Goal: Check status: Check status

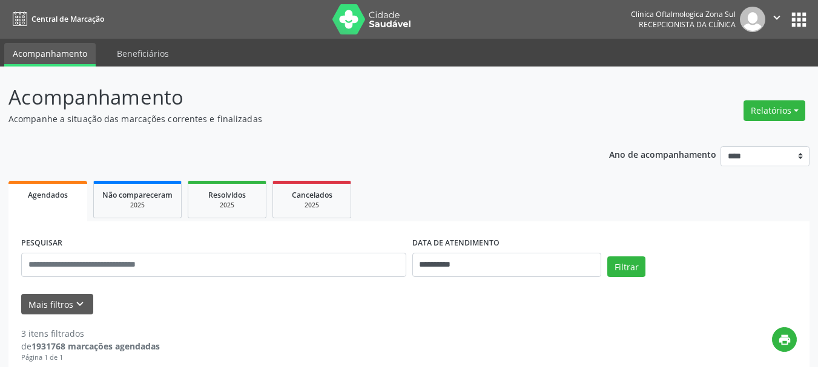
click at [497, 279] on div "**********" at bounding box center [507, 259] width 196 height 51
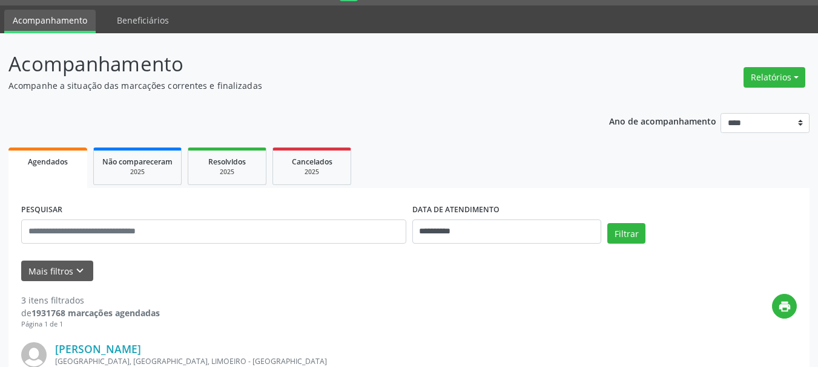
scroll to position [61, 0]
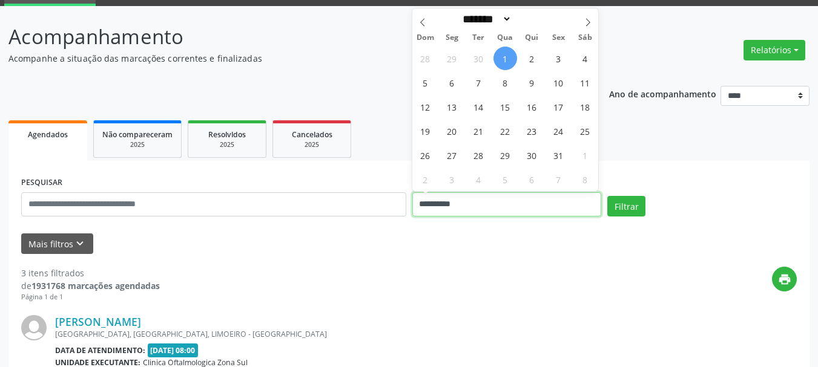
click at [470, 209] on input "**********" at bounding box center [506, 204] width 189 height 24
click at [502, 49] on span "1" at bounding box center [505, 59] width 24 height 24
type input "**********"
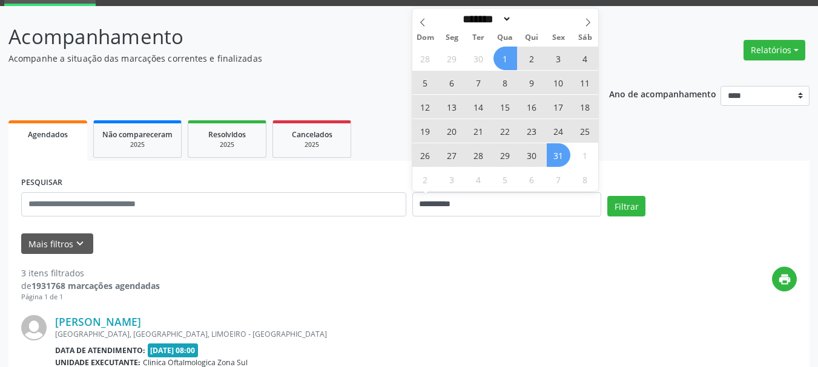
click at [560, 154] on span "31" at bounding box center [559, 155] width 24 height 24
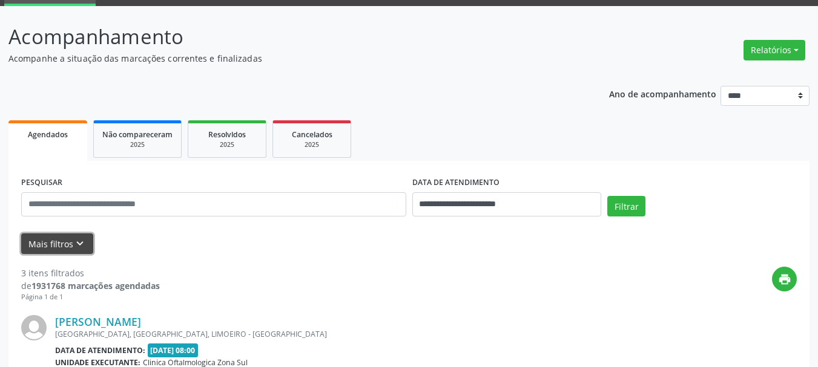
click at [74, 250] on icon "keyboard_arrow_down" at bounding box center [79, 243] width 13 height 13
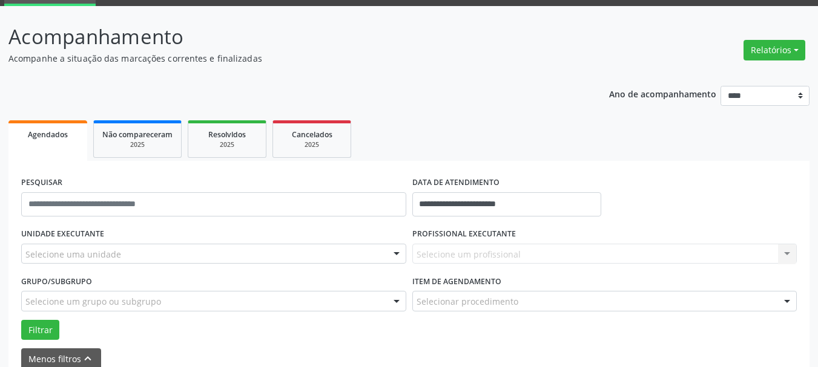
drag, startPoint x: 89, startPoint y: 237, endPoint x: 95, endPoint y: 257, distance: 20.9
click at [90, 237] on label "UNIDADE EXECUTANTE" at bounding box center [62, 234] width 83 height 19
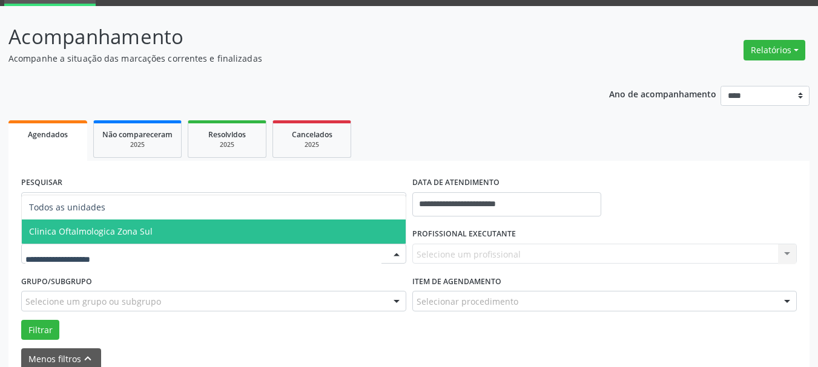
drag, startPoint x: 120, startPoint y: 224, endPoint x: 243, endPoint y: 242, distance: 124.7
click at [125, 226] on span "Clinica Oftalmologica Zona Sul" at bounding box center [214, 232] width 384 height 24
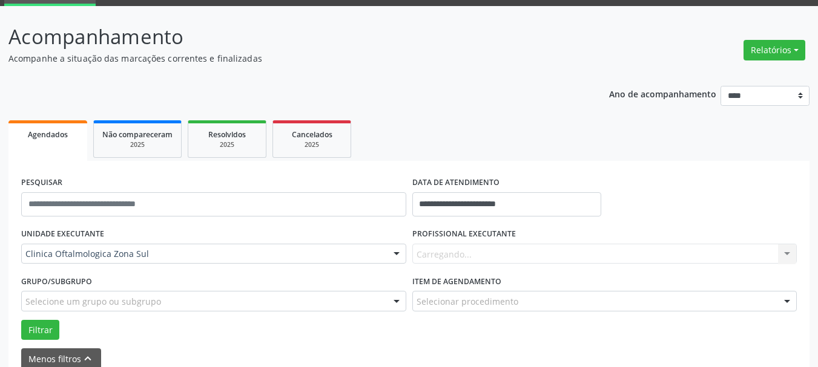
click at [467, 256] on div "Carregando... Nenhum resultado encontrado para: " " Não há nenhuma opção para s…" at bounding box center [604, 254] width 385 height 21
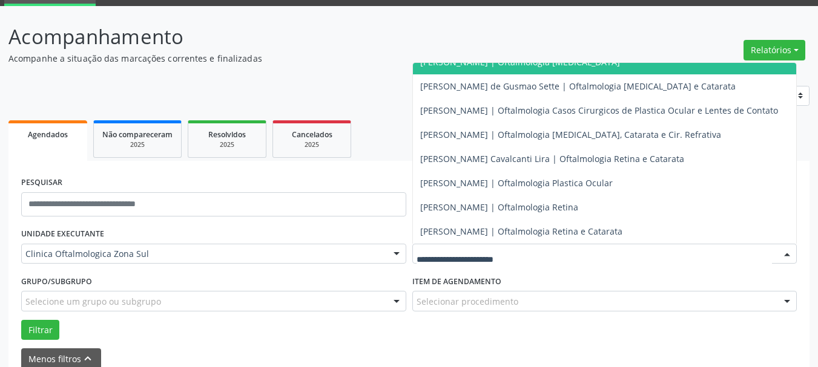
scroll to position [119, 0]
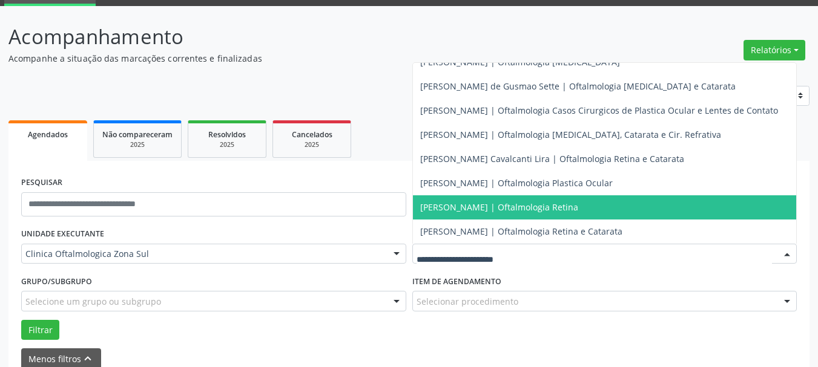
click at [461, 202] on span "[PERSON_NAME] | Oftalmologia Retina" at bounding box center [499, 208] width 158 height 12
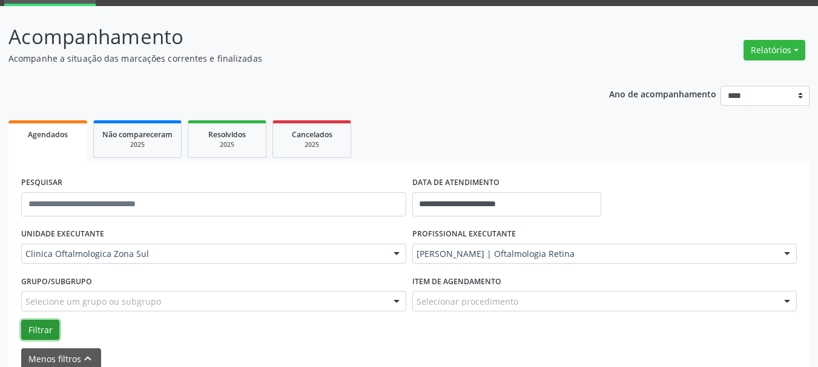
click at [24, 335] on button "Filtrar" at bounding box center [40, 330] width 38 height 21
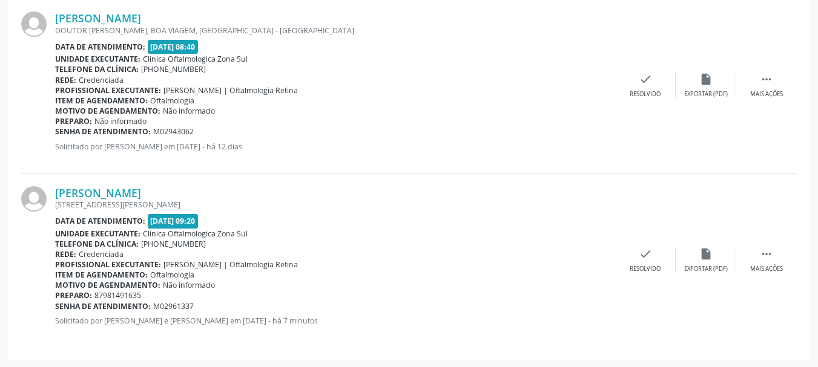
scroll to position [481, 0]
copy div "[PERSON_NAME]"
drag, startPoint x: 53, startPoint y: 192, endPoint x: 200, endPoint y: 191, distance: 147.1
click at [200, 191] on div "[PERSON_NAME] [STREET_ADDRESS][PERSON_NAME] Data de atendimento: [DATE] 09:20 U…" at bounding box center [408, 260] width 775 height 174
click at [136, 186] on link "[PERSON_NAME]" at bounding box center [98, 191] width 86 height 13
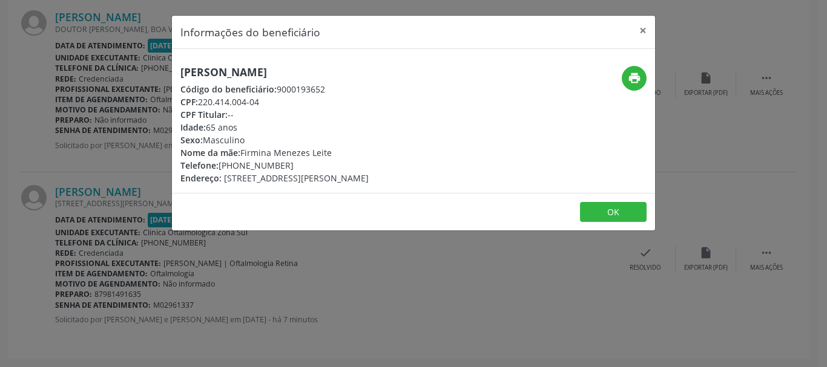
copy div "220.414.004-04"
drag, startPoint x: 202, startPoint y: 99, endPoint x: 671, endPoint y: 75, distance: 470.3
click at [358, 96] on div "CPF: 220.414.004-04" at bounding box center [274, 102] width 188 height 13
drag, startPoint x: 636, startPoint y: 33, endPoint x: 616, endPoint y: 3, distance: 35.8
click at [635, 33] on button "×" at bounding box center [643, 31] width 24 height 30
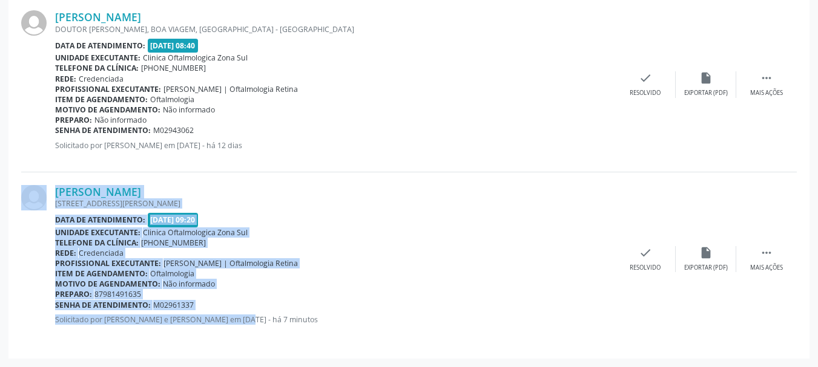
drag, startPoint x: 106, startPoint y: 306, endPoint x: 8, endPoint y: 305, distance: 98.1
click at [15, 302] on div "**********" at bounding box center [408, 50] width 801 height 618
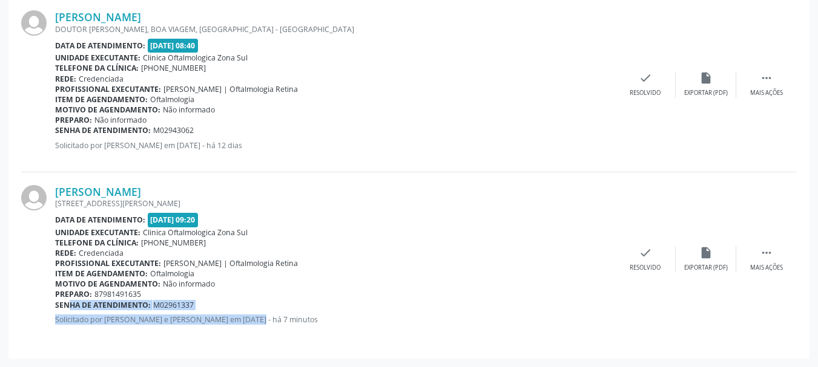
copy div "Senha de atendimento: M02961337 Solicitado por [PERSON_NAME] em 01/10/"
drag, startPoint x: 56, startPoint y: 307, endPoint x: 224, endPoint y: 311, distance: 167.7
click at [224, 311] on div "[PERSON_NAME] [STREET_ADDRESS][PERSON_NAME] Data de atendimento: [DATE] 09:20 U…" at bounding box center [335, 259] width 560 height 148
click at [205, 309] on div "Senha de atendimento: M02961337" at bounding box center [335, 305] width 560 height 10
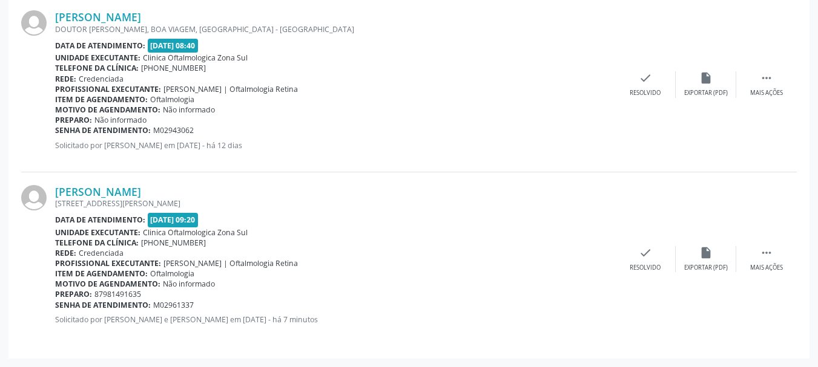
copy div "enha de atendimento: M02961337"
copy div "Senha de atendimento: M02961337"
drag, startPoint x: 196, startPoint y: 307, endPoint x: 56, endPoint y: 306, distance: 139.8
click at [56, 306] on div "Senha de atendimento: M02961337" at bounding box center [335, 305] width 560 height 10
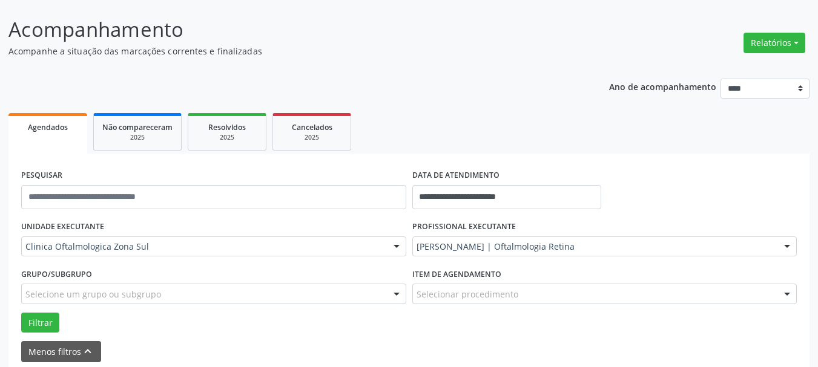
scroll to position [57, 0]
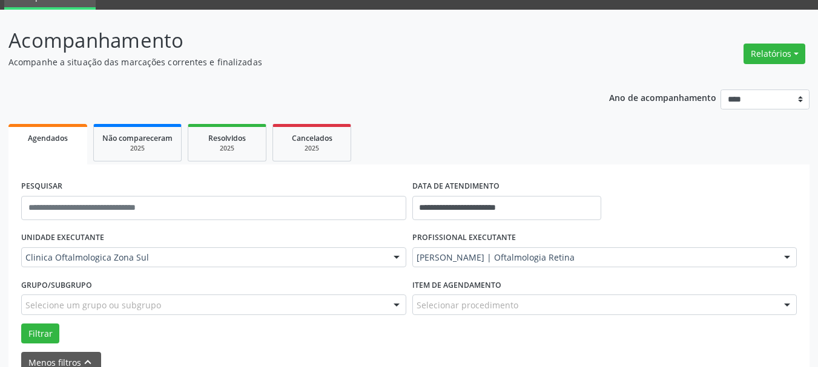
click at [516, 243] on div "PROFISSIONAL EXECUTANTE [PERSON_NAME] | Oftalmologia Retina Todos os profission…" at bounding box center [604, 252] width 391 height 47
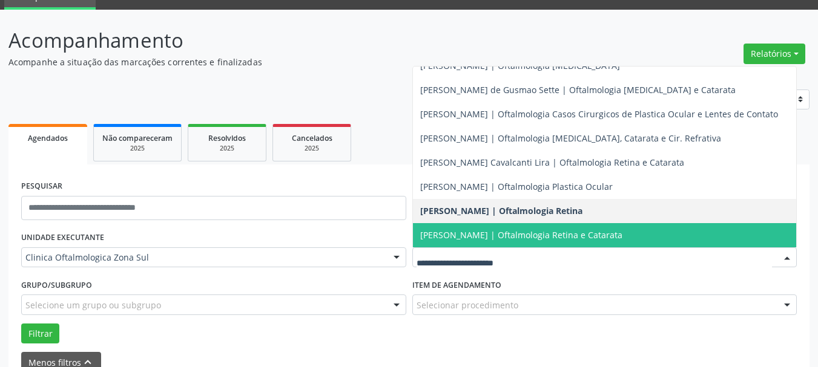
click at [515, 251] on div at bounding box center [604, 258] width 385 height 21
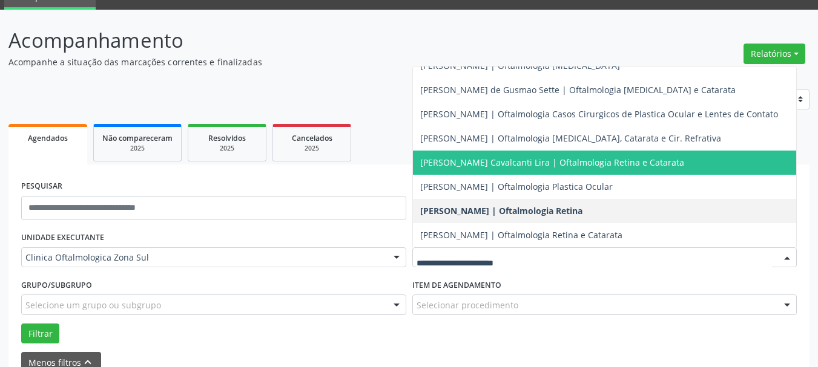
click at [536, 157] on span "[PERSON_NAME] Cavalcanti Lira | Oftalmologia Retina e Catarata" at bounding box center [552, 163] width 264 height 12
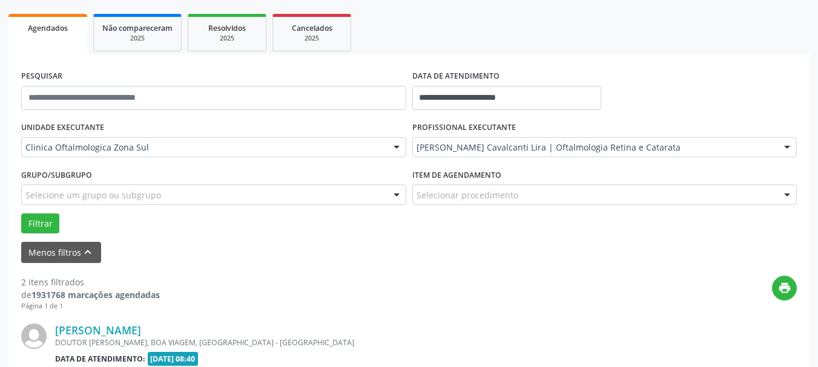
scroll to position [360, 0]
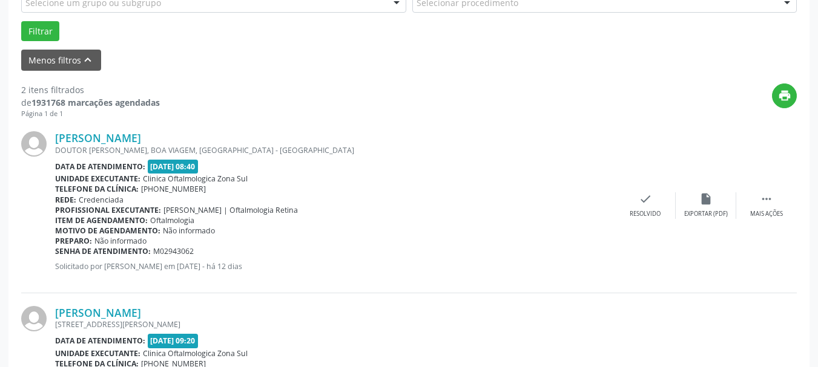
click at [36, 35] on button "Filtrar" at bounding box center [40, 31] width 38 height 21
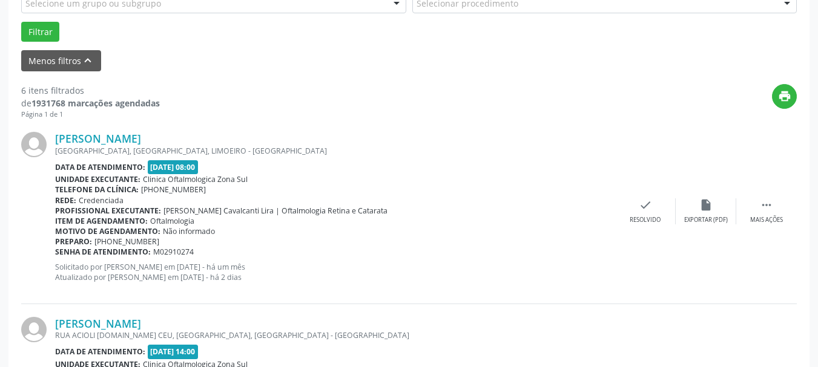
scroll to position [0, 0]
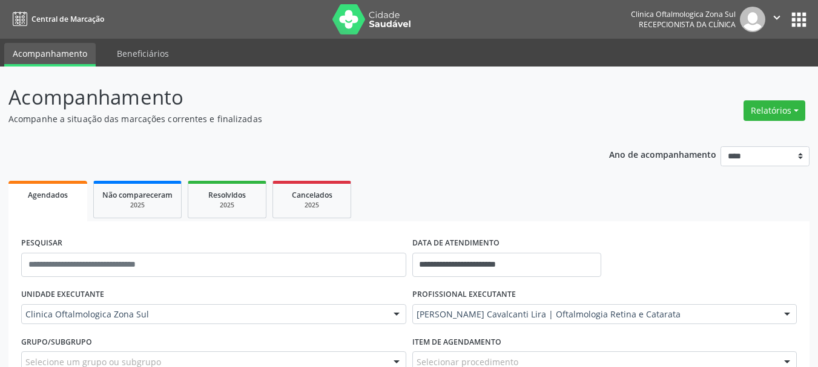
click at [768, 16] on button "" at bounding box center [776, 19] width 23 height 25
click at [724, 64] on ul "Configurações Sair" at bounding box center [745, 61] width 85 height 53
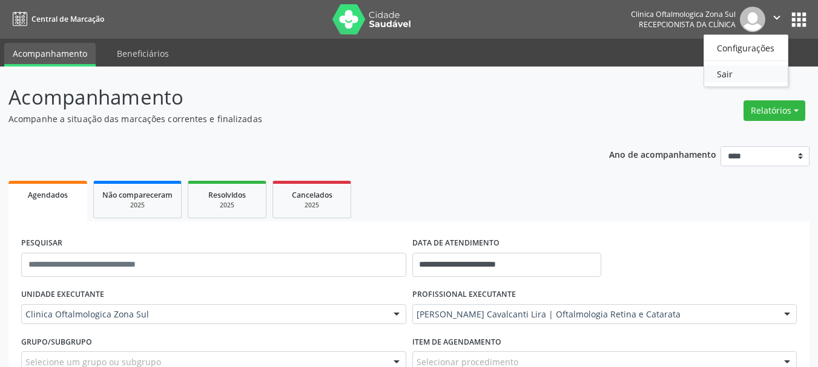
click at [723, 73] on link "Sair" at bounding box center [746, 73] width 84 height 17
